Goal: Find specific page/section: Find specific page/section

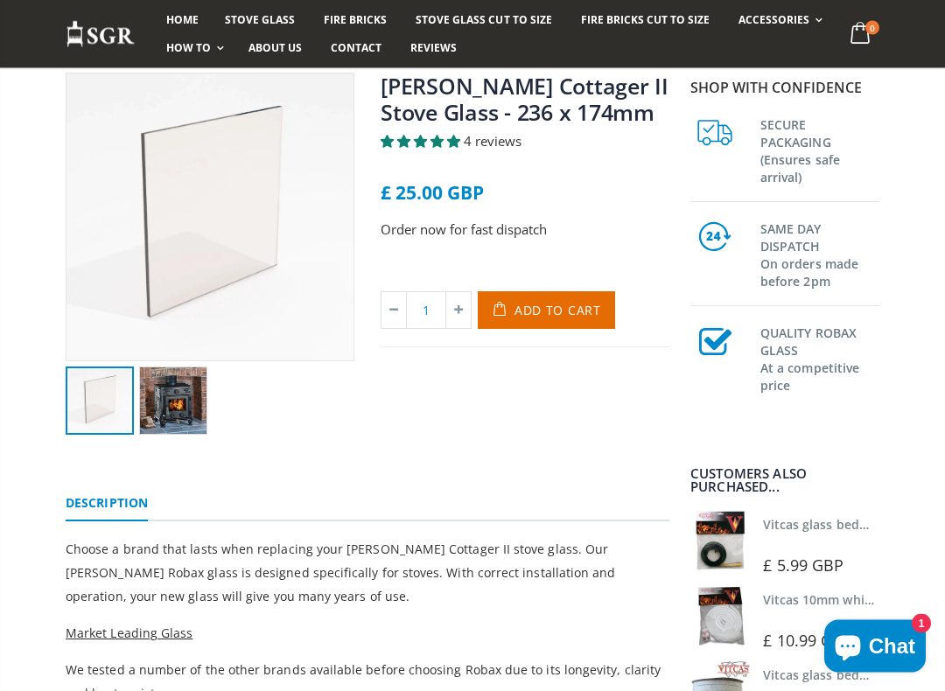
scroll to position [175, 0]
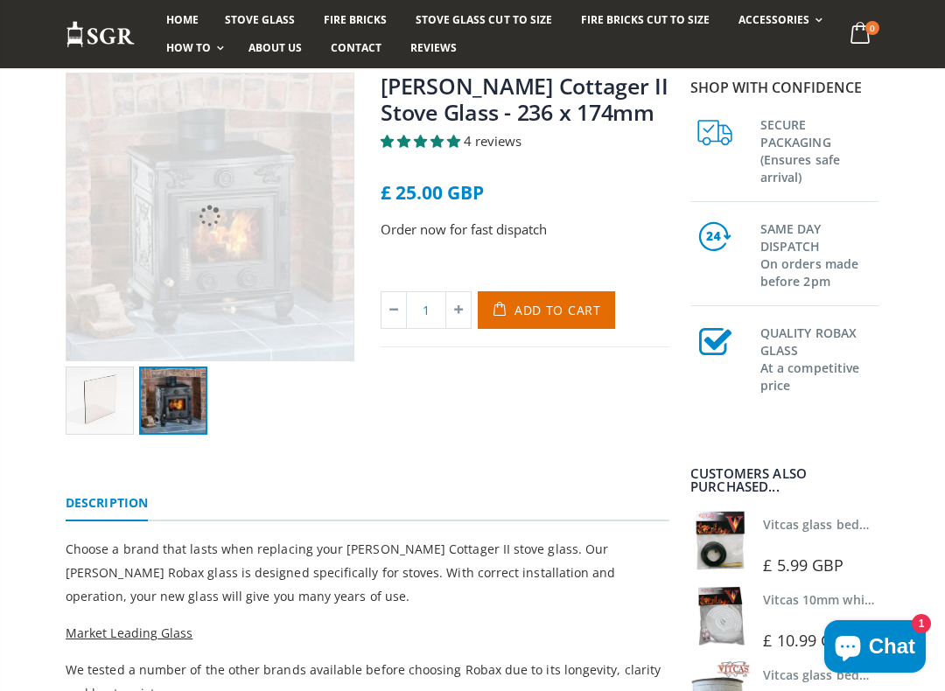
click at [196, 402] on img at bounding box center [173, 401] width 68 height 68
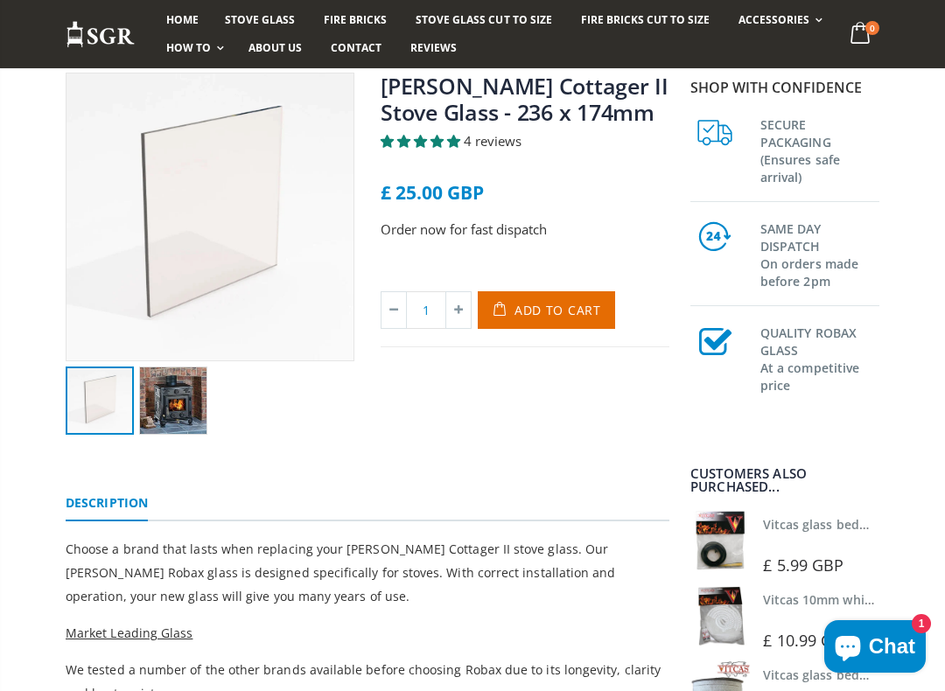
click at [122, 405] on img at bounding box center [100, 401] width 68 height 68
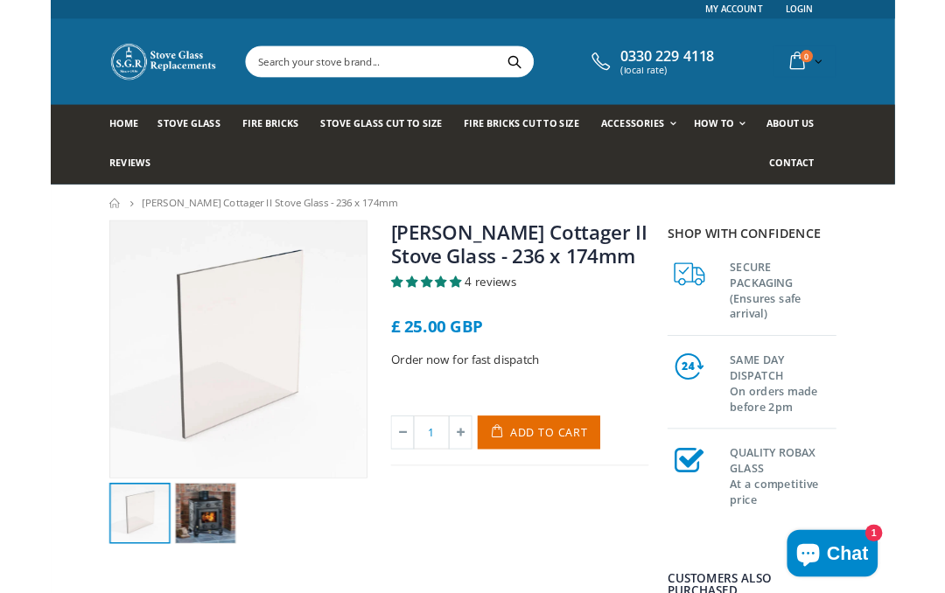
scroll to position [0, 0]
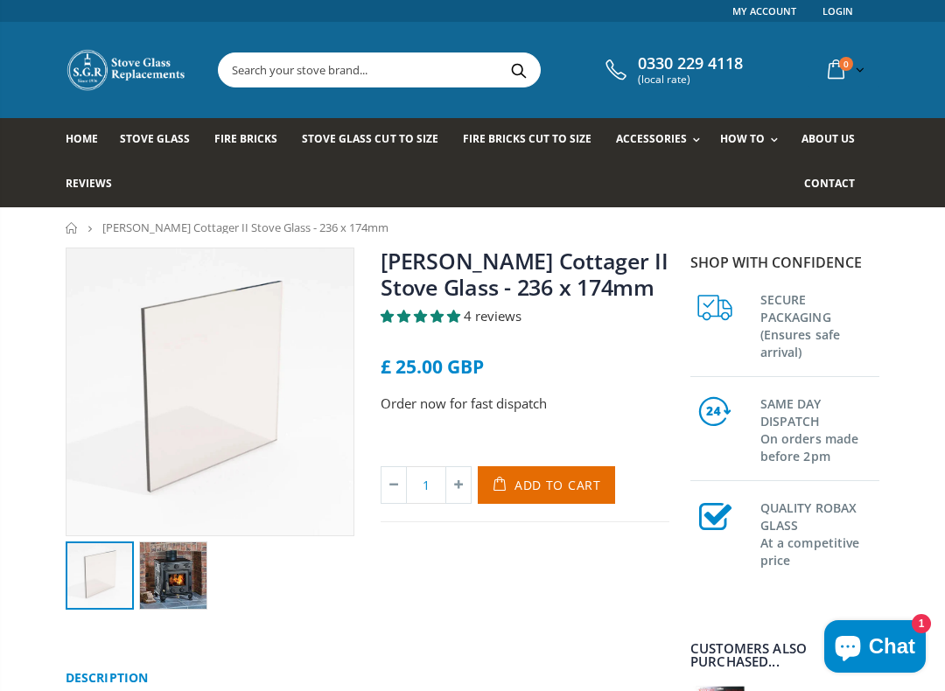
click at [843, 185] on span "Contact" at bounding box center [829, 183] width 51 height 15
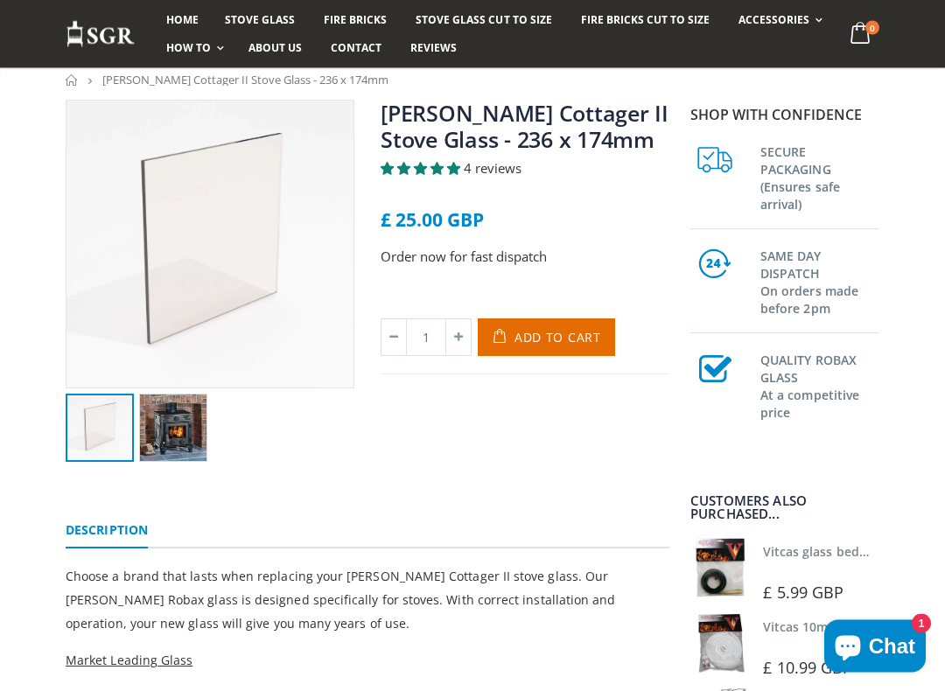
scroll to position [148, 0]
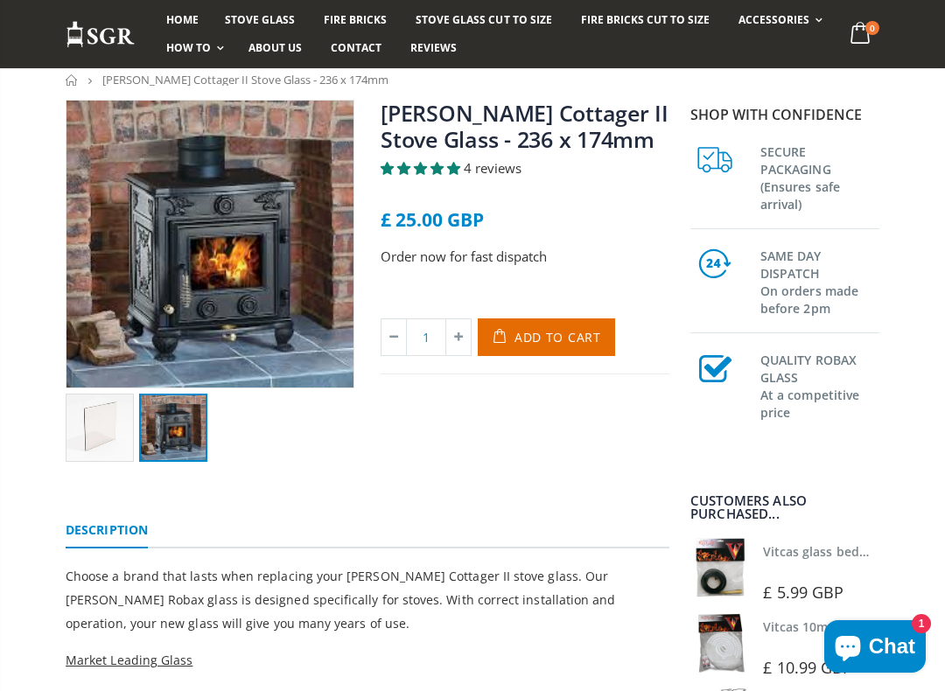
click at [200, 448] on img at bounding box center [173, 428] width 68 height 68
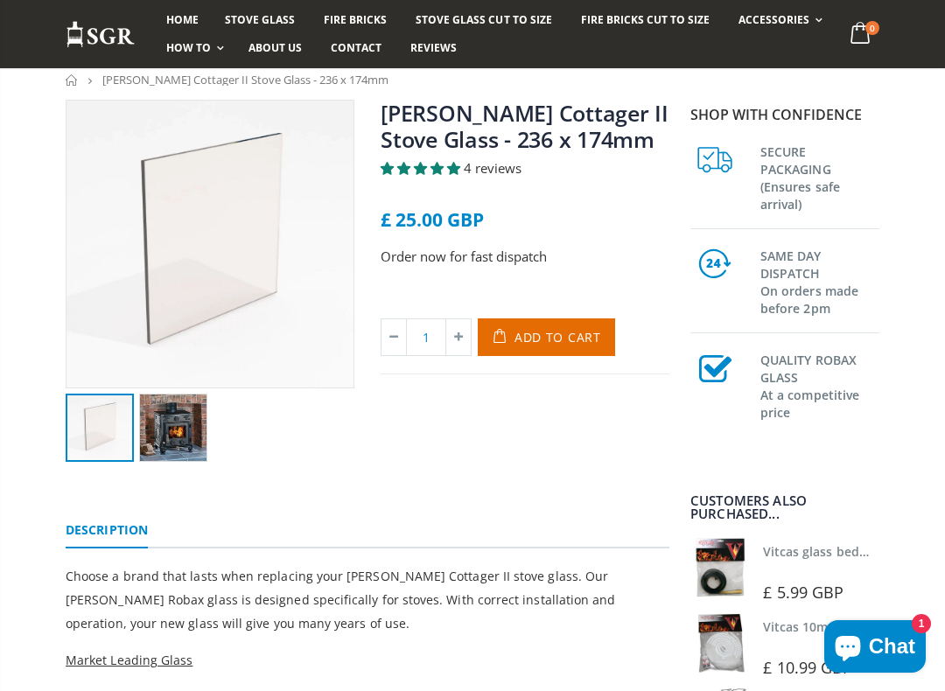
click at [112, 434] on img at bounding box center [100, 428] width 68 height 68
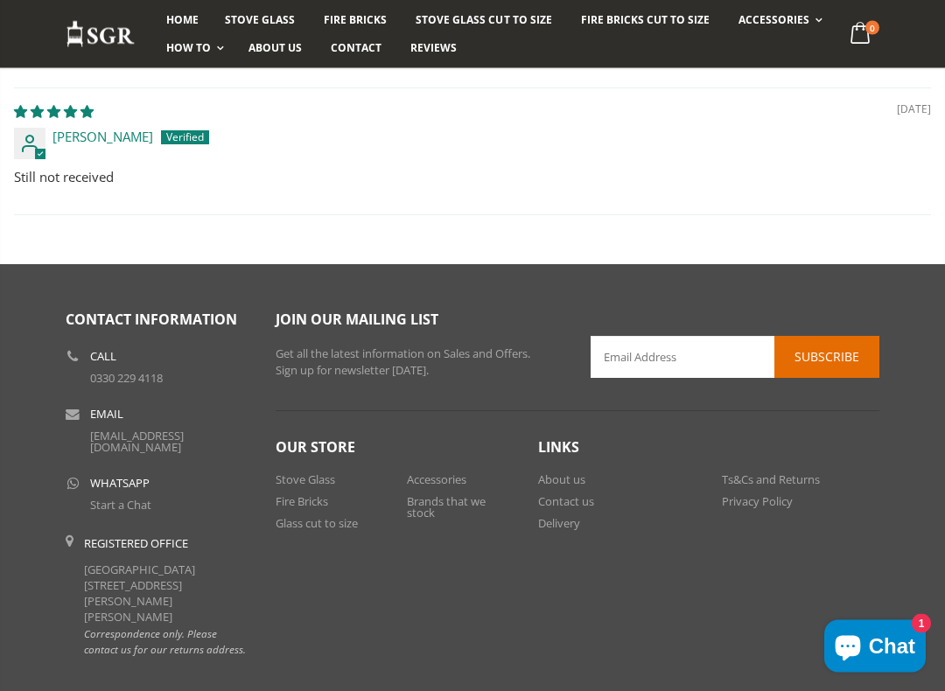
scroll to position [2132, 0]
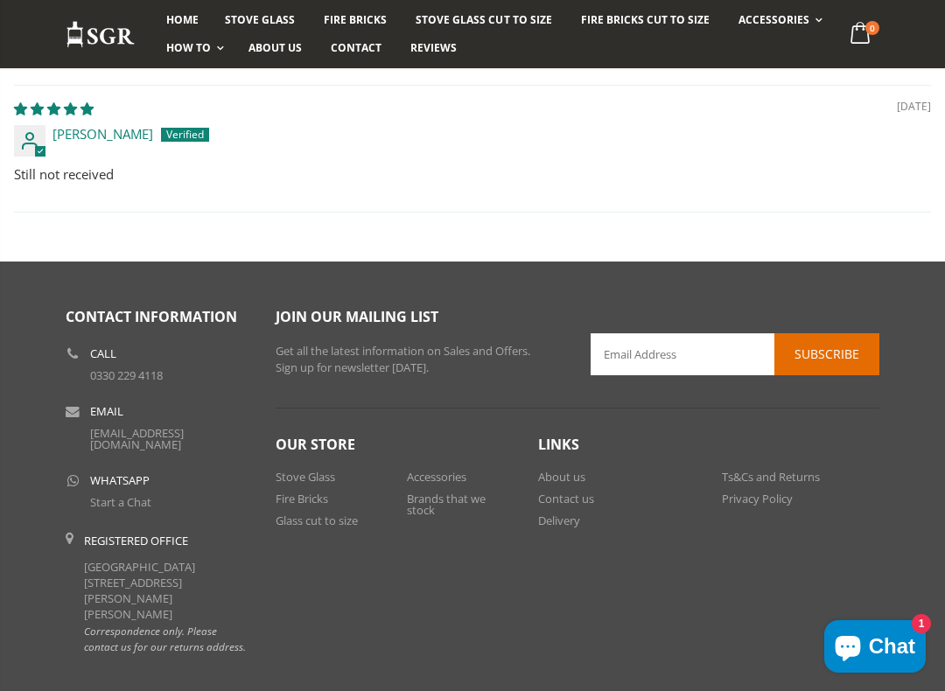
click at [575, 525] on link "Delivery" at bounding box center [559, 521] width 42 height 16
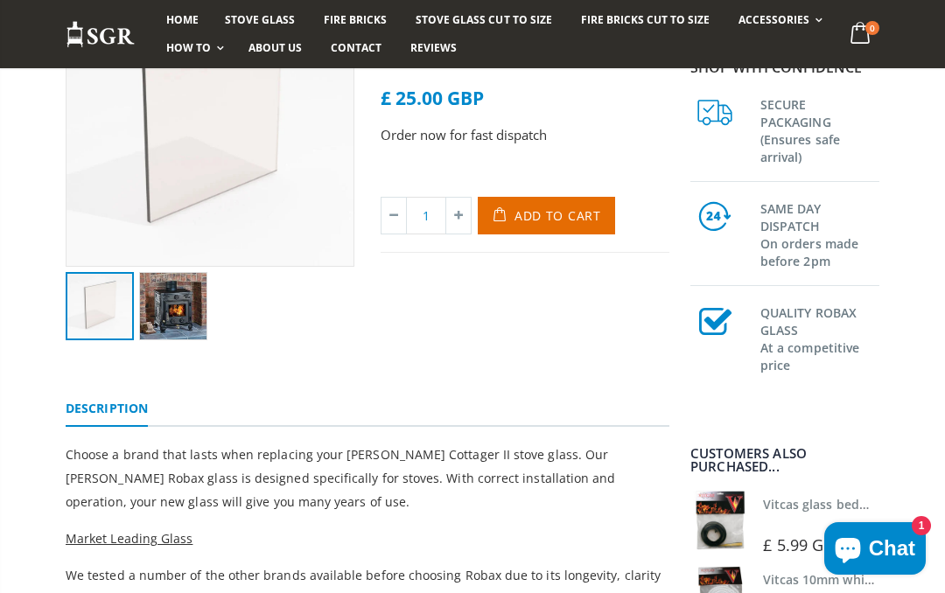
scroll to position [0, 0]
